Goal: Task Accomplishment & Management: Manage account settings

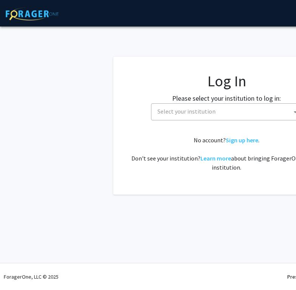
select select
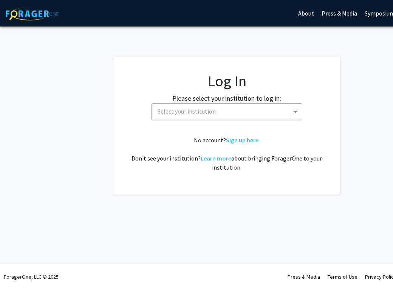
click at [198, 112] on span "Select your institution" at bounding box center [187, 111] width 58 height 8
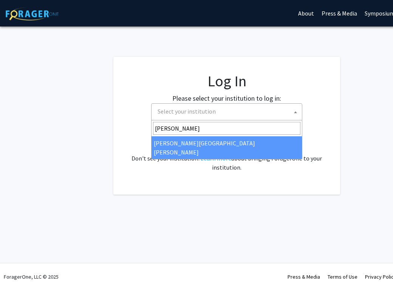
type input "john"
select select "1"
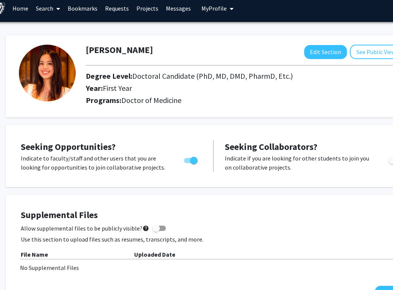
scroll to position [0, 13]
